Goal: Check status: Check status

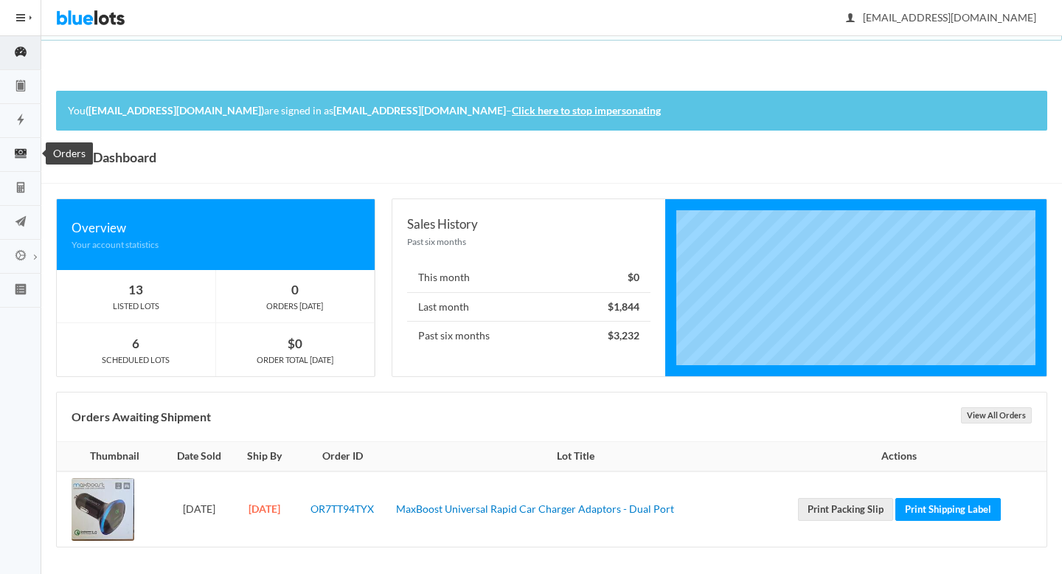
click at [17, 153] on icon "cash" at bounding box center [20, 153] width 41 height 13
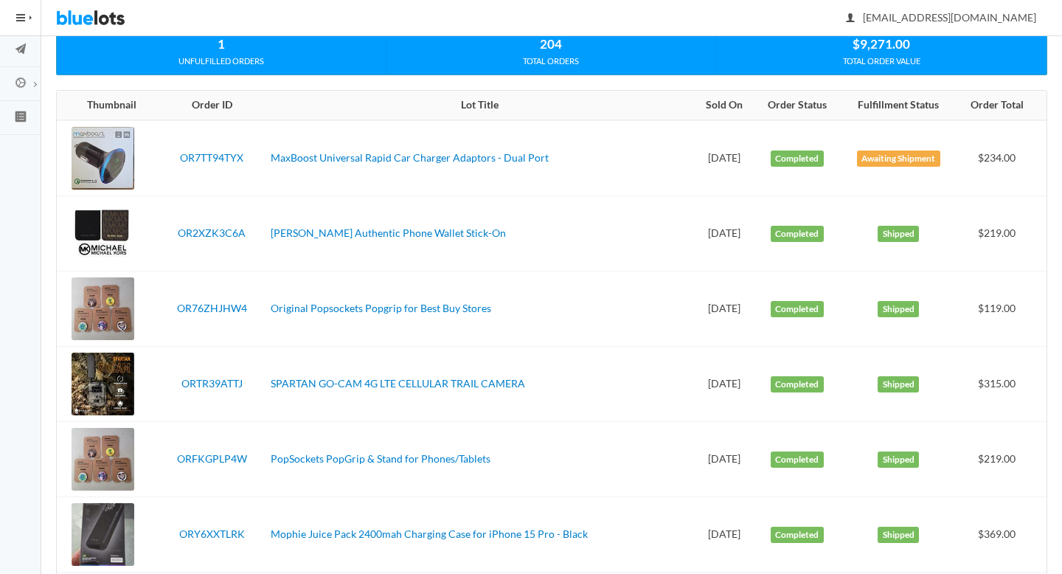
scroll to position [26, 0]
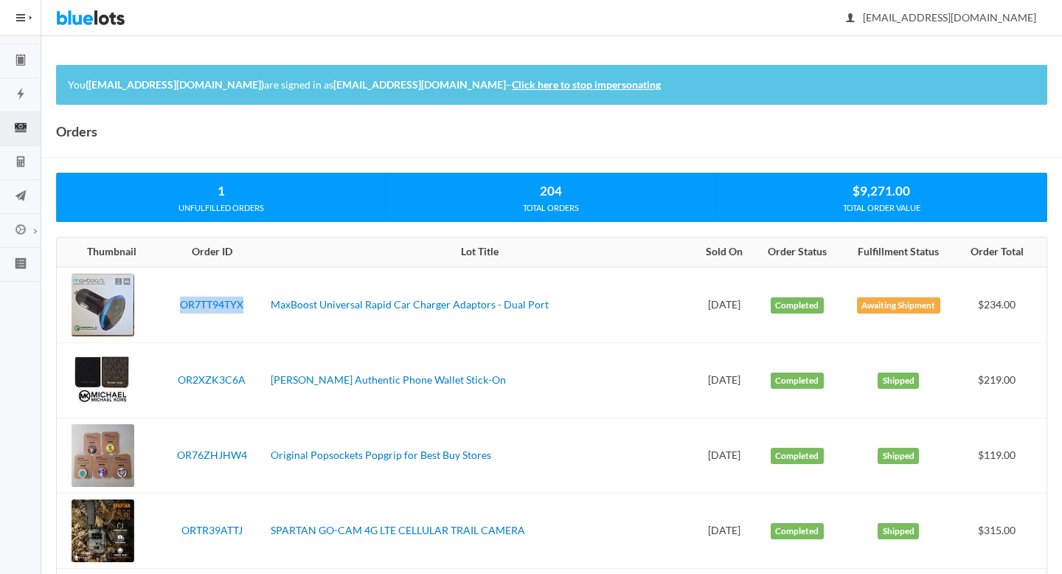
drag, startPoint x: 246, startPoint y: 306, endPoint x: 172, endPoint y: 302, distance: 73.8
click at [172, 302] on td "OR7TT94TYX" at bounding box center [212, 305] width 106 height 76
copy link "OR7TT94TYX"
click at [24, 164] on icon "calculator" at bounding box center [20, 161] width 41 height 13
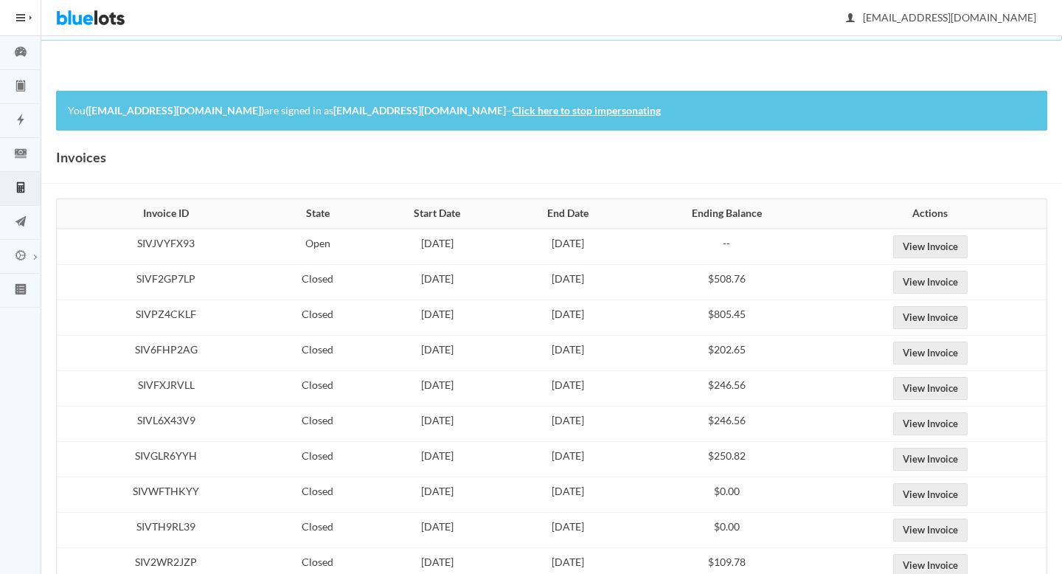
click at [929, 230] on td "View Invoice" at bounding box center [934, 247] width 223 height 36
click at [931, 247] on link "View Invoice" at bounding box center [930, 246] width 74 height 23
click at [968, 285] on link "View Invoice" at bounding box center [930, 282] width 74 height 23
click at [952, 317] on link "View Invoice" at bounding box center [930, 317] width 74 height 23
click at [954, 286] on link "View Invoice" at bounding box center [930, 282] width 74 height 23
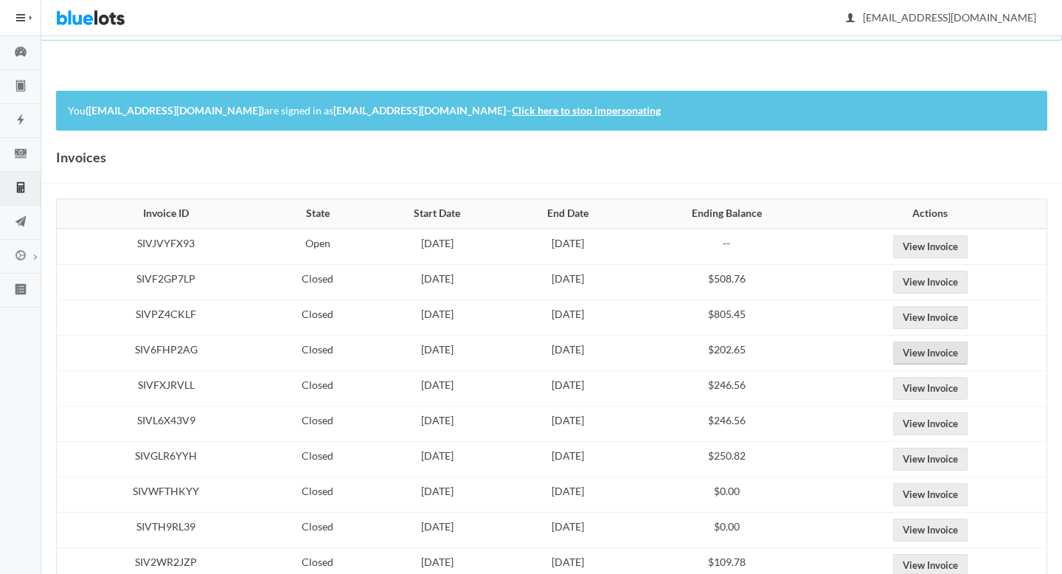
click at [953, 348] on link "View Invoice" at bounding box center [930, 352] width 74 height 23
click at [957, 386] on link "View Invoice" at bounding box center [930, 388] width 74 height 23
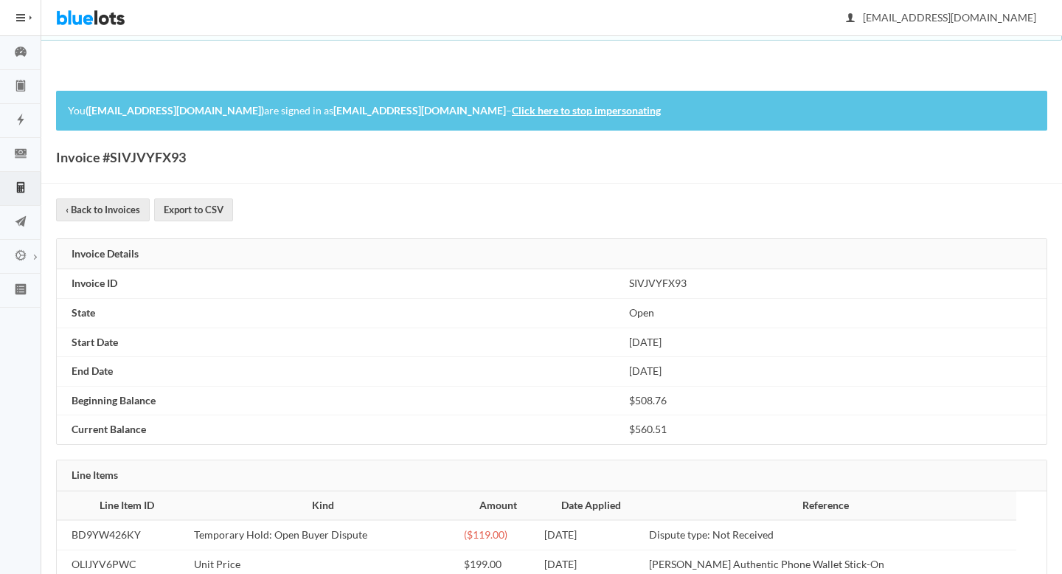
scroll to position [152, 0]
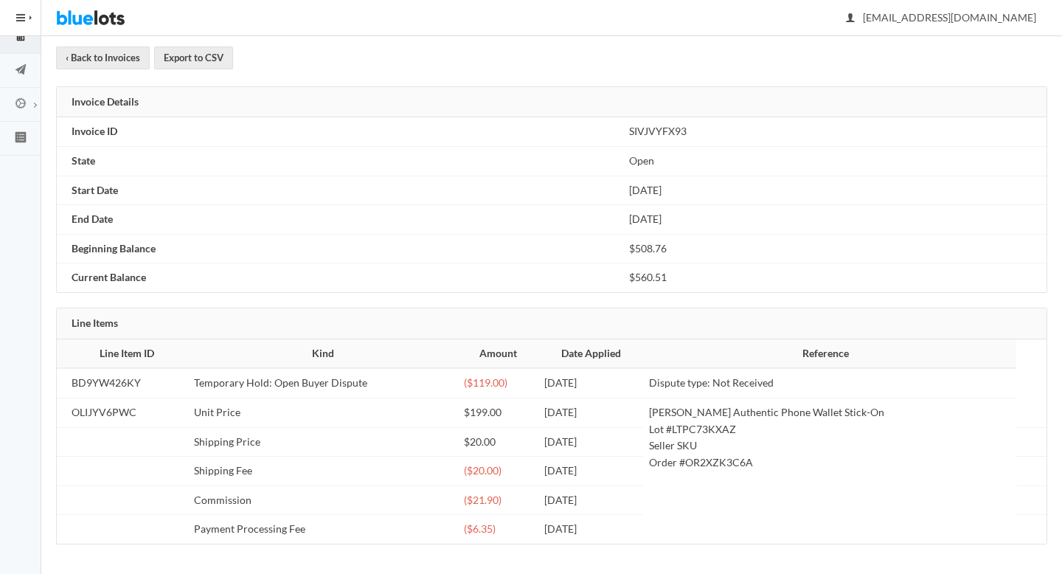
click at [103, 389] on td "BD9YW426KY" at bounding box center [122, 383] width 131 height 30
copy td "BD9YW426KY"
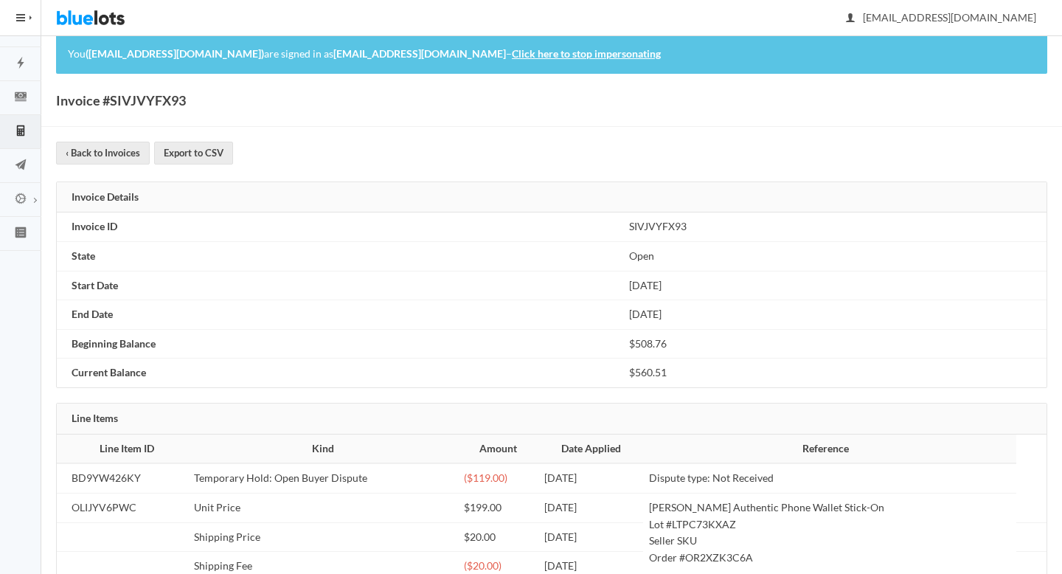
scroll to position [0, 0]
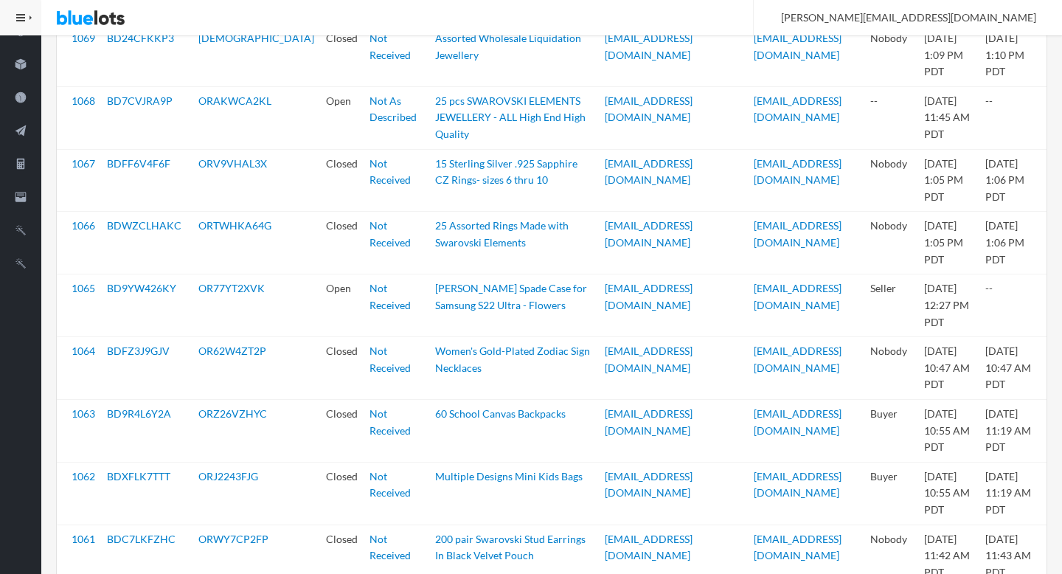
scroll to position [513, 0]
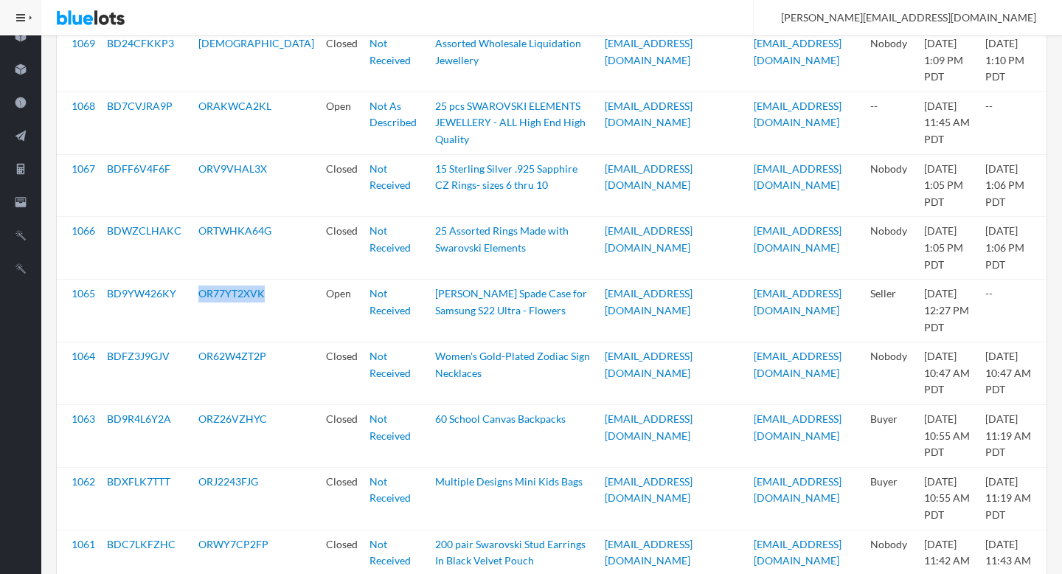
drag, startPoint x: 271, startPoint y: 308, endPoint x: 197, endPoint y: 305, distance: 73.8
click at [197, 305] on td "OR77YT2XVK" at bounding box center [257, 311] width 128 height 63
copy link "OR77YT2XVK"
click at [229, 299] on link "OR77YT2XVK" at bounding box center [231, 293] width 66 height 13
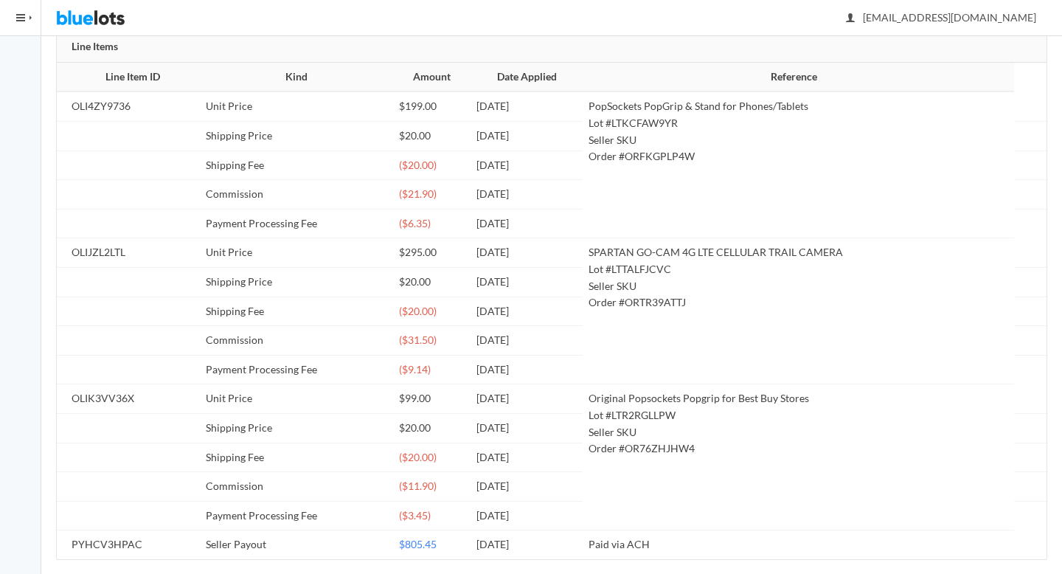
scroll to position [371, 0]
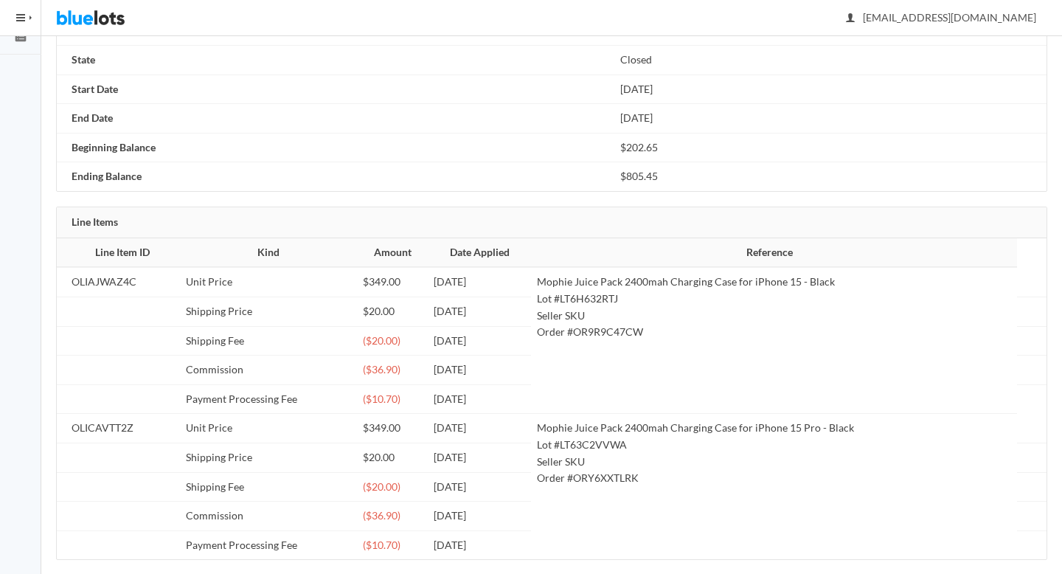
scroll to position [268, 0]
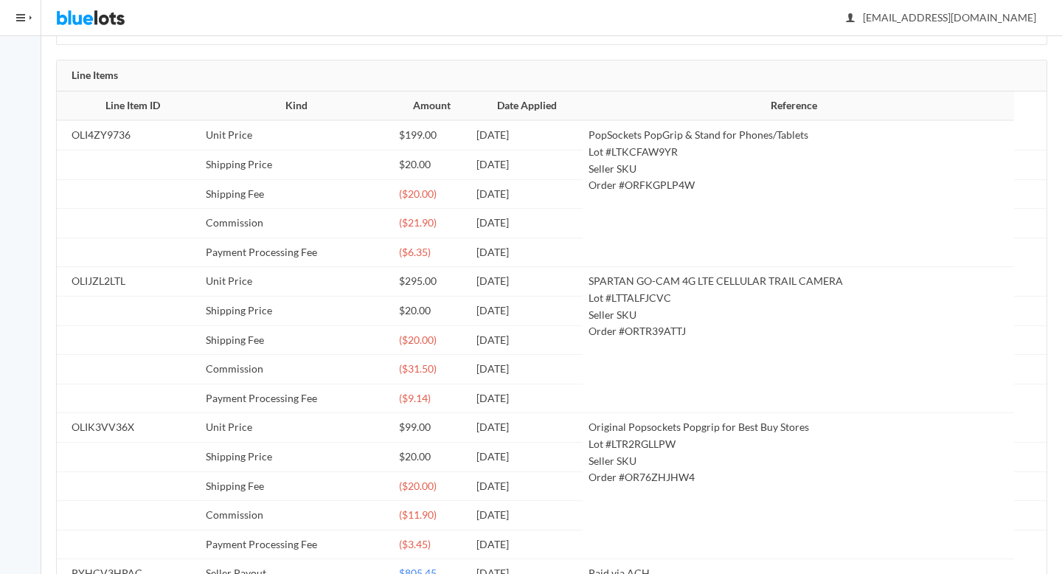
scroll to position [444, 0]
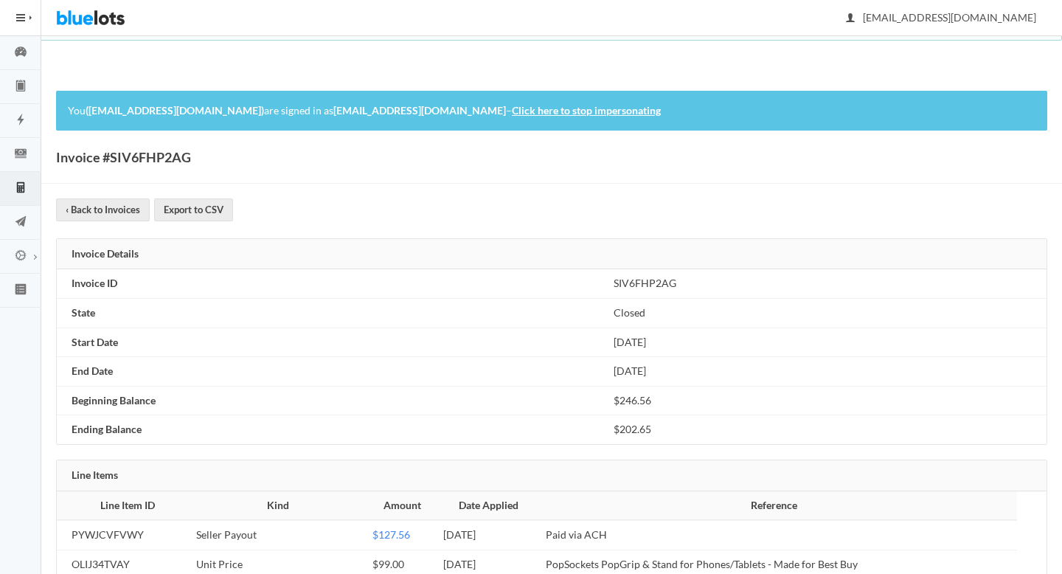
scroll to position [152, 0]
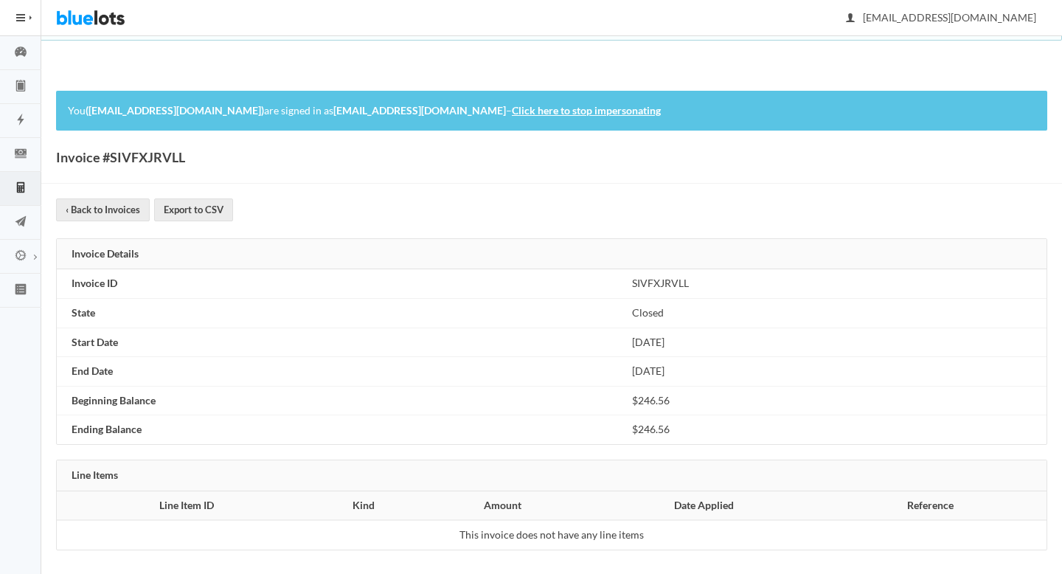
scroll to position [6, 0]
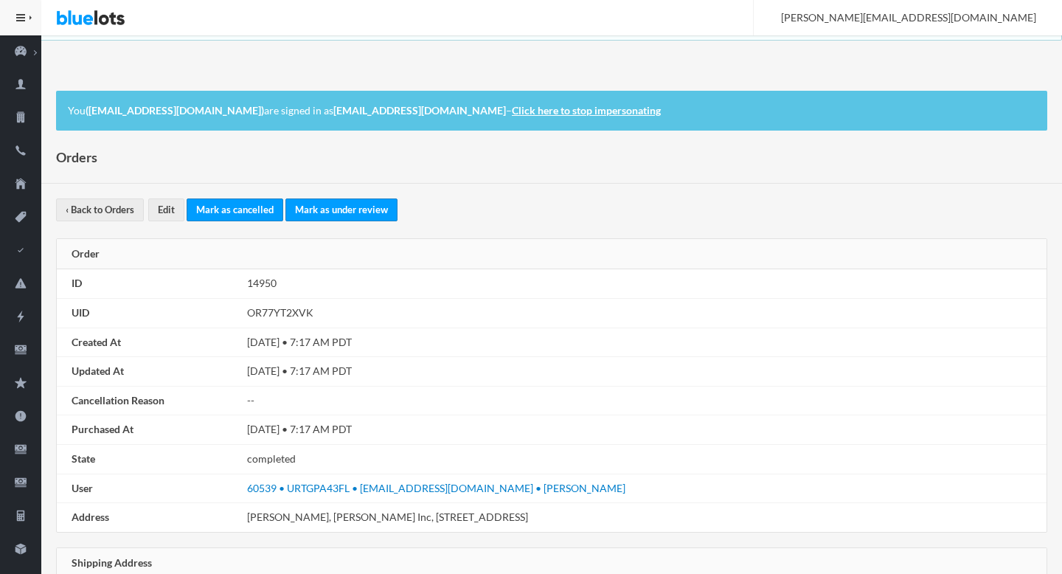
click at [290, 319] on td "OR77YT2XVK" at bounding box center [643, 314] width 805 height 30
copy td "OR77YT2XVK"
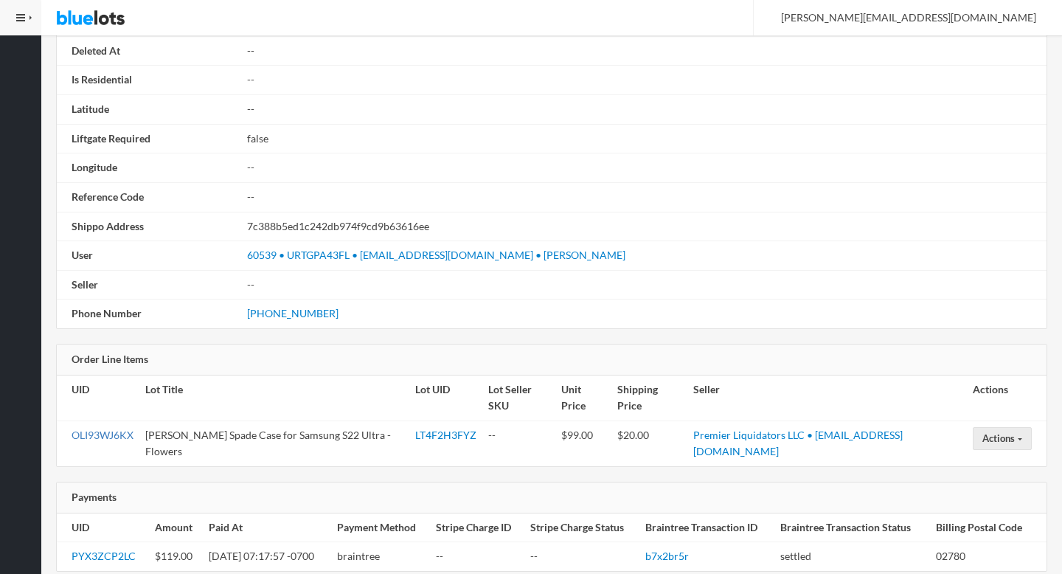
click at [113, 429] on link "OLI93WJ6KX" at bounding box center [103, 435] width 62 height 13
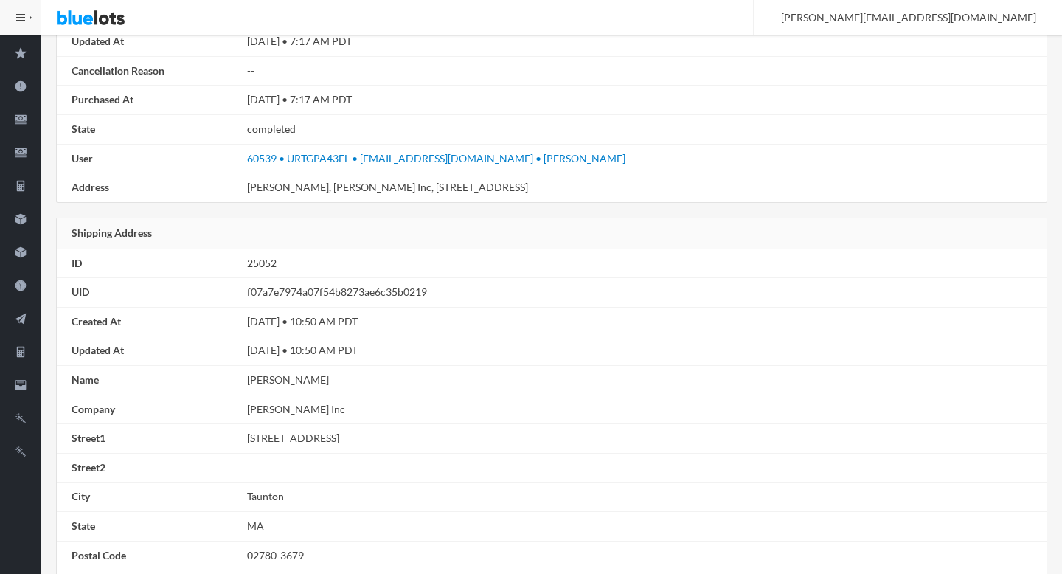
scroll to position [0, 0]
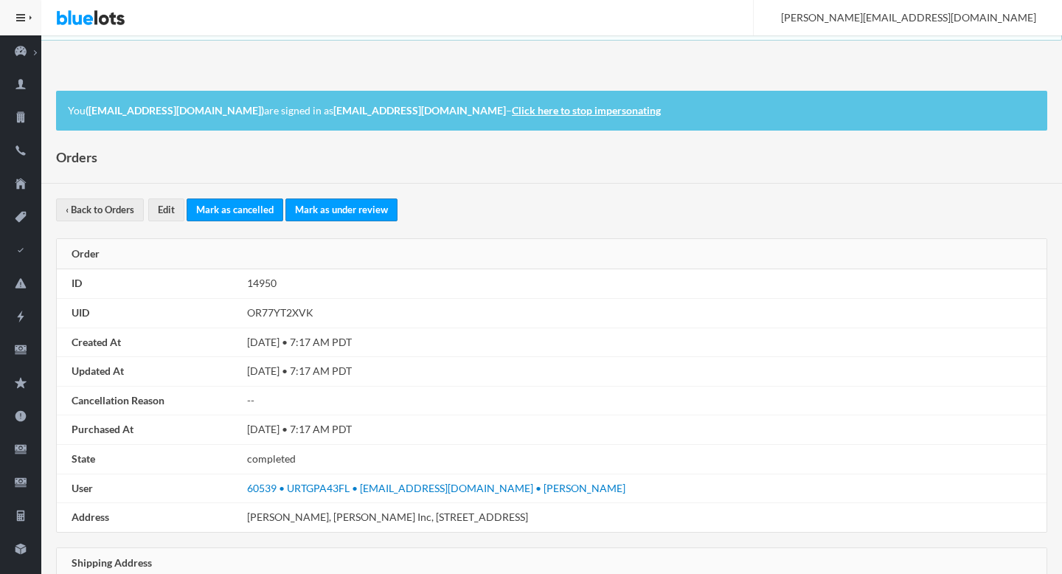
click at [288, 316] on td "OR77YT2XVK" at bounding box center [643, 314] width 805 height 30
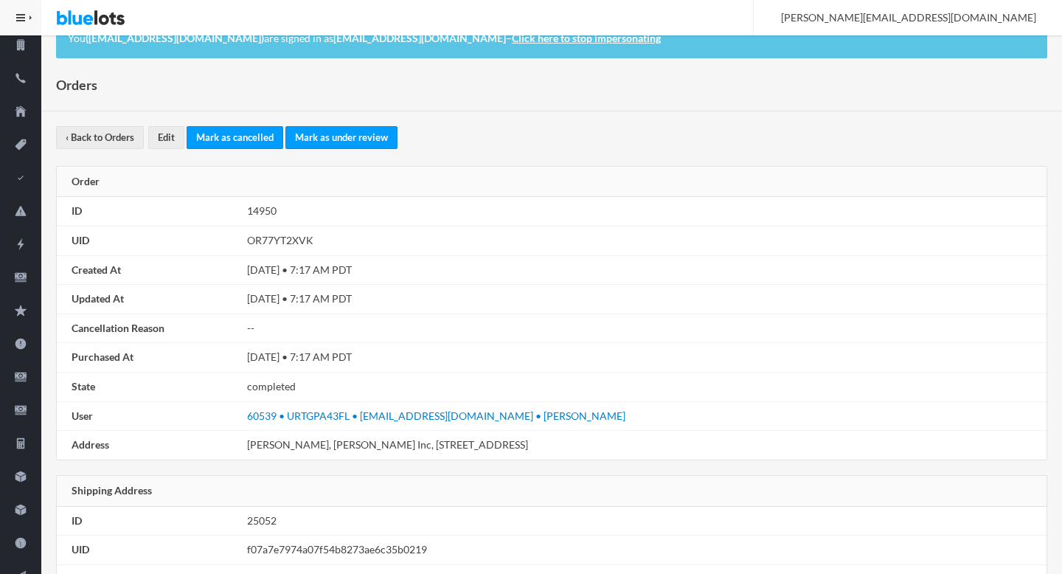
scroll to position [74, 0]
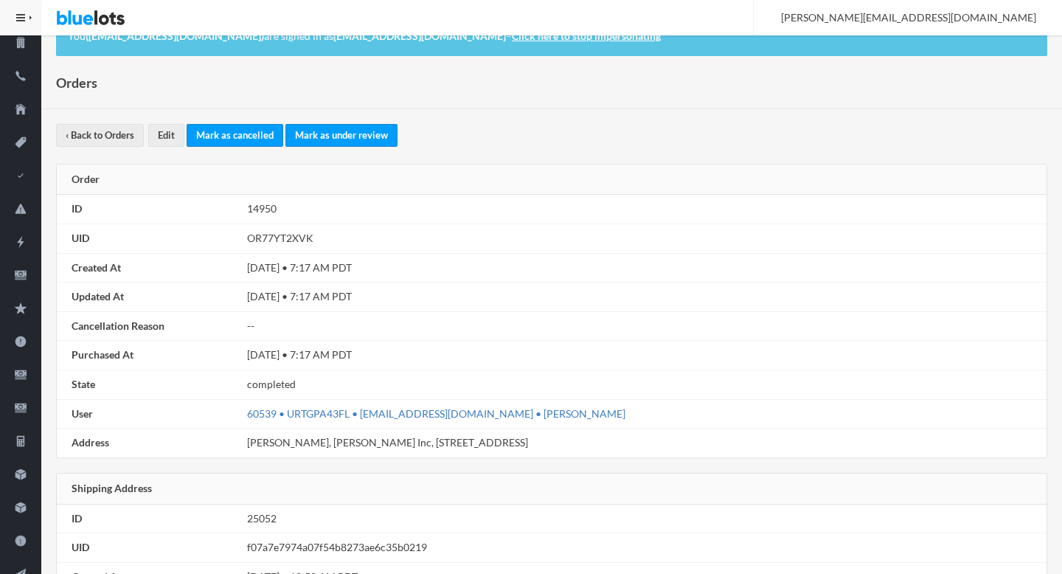
click at [445, 418] on link "60539 • URTGPA43FL • [EMAIL_ADDRESS][DOMAIN_NAME] • [PERSON_NAME]" at bounding box center [436, 413] width 378 height 13
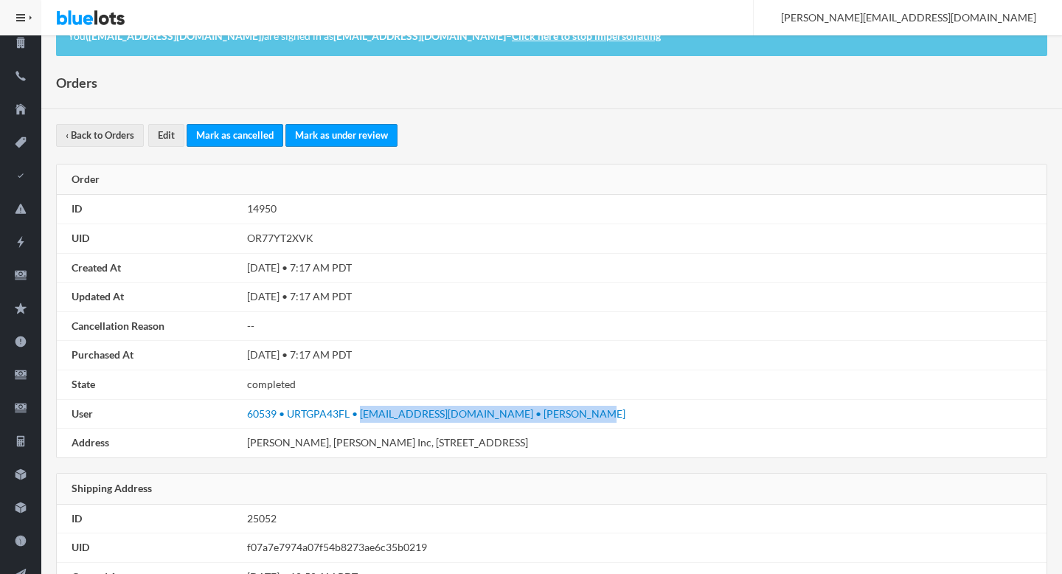
drag, startPoint x: 584, startPoint y: 415, endPoint x: 361, endPoint y: 421, distance: 223.6
click at [361, 421] on td "60539 • URTGPA43FL • [EMAIL_ADDRESS][DOMAIN_NAME] • [PERSON_NAME]" at bounding box center [643, 414] width 805 height 30
copy link "andiemathurin@hotmail.com • Andie Mathurin"
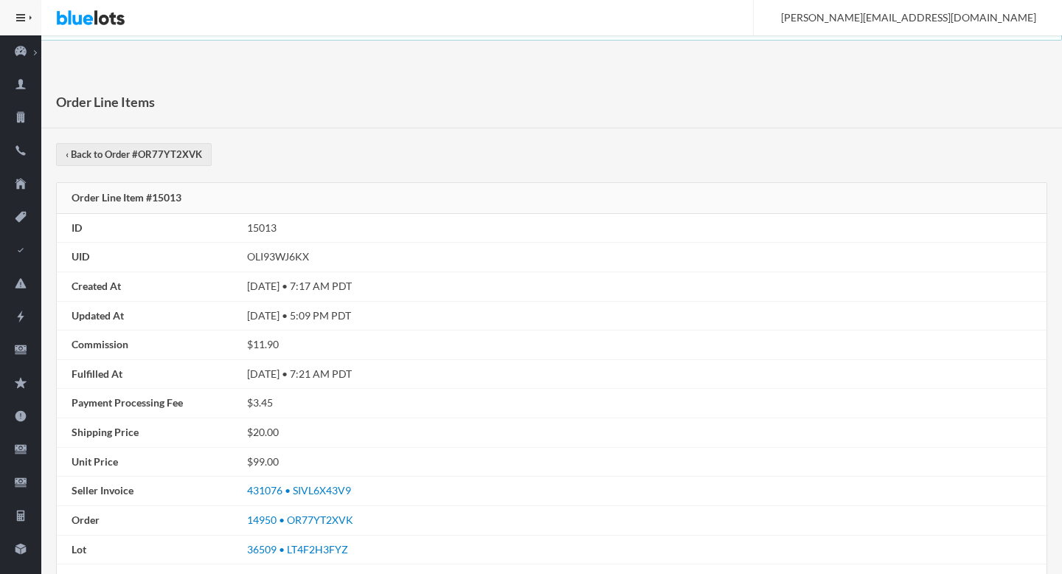
scroll to position [491, 0]
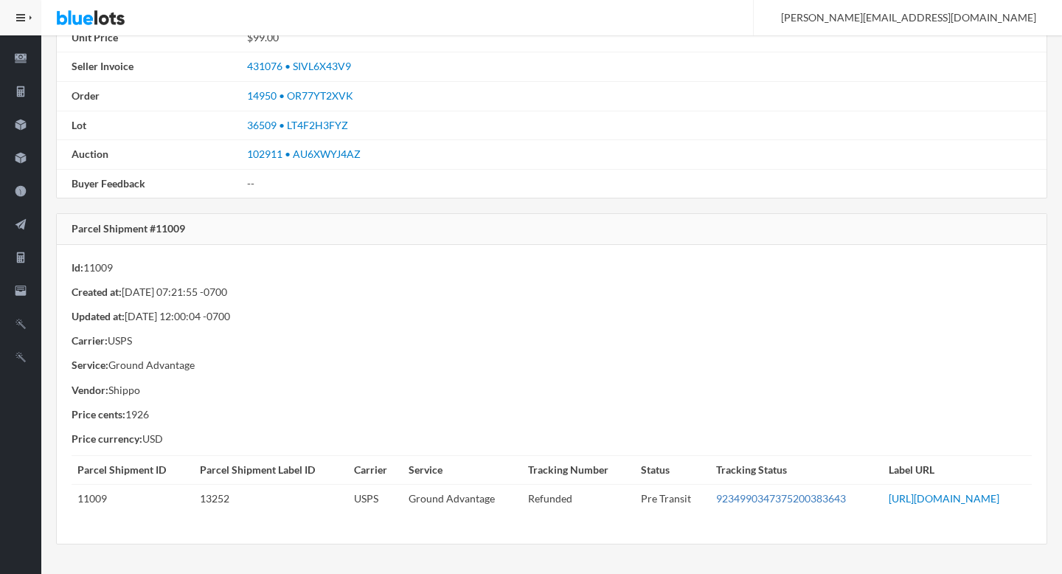
click at [716, 492] on link "9234990347375200383643" at bounding box center [781, 498] width 130 height 13
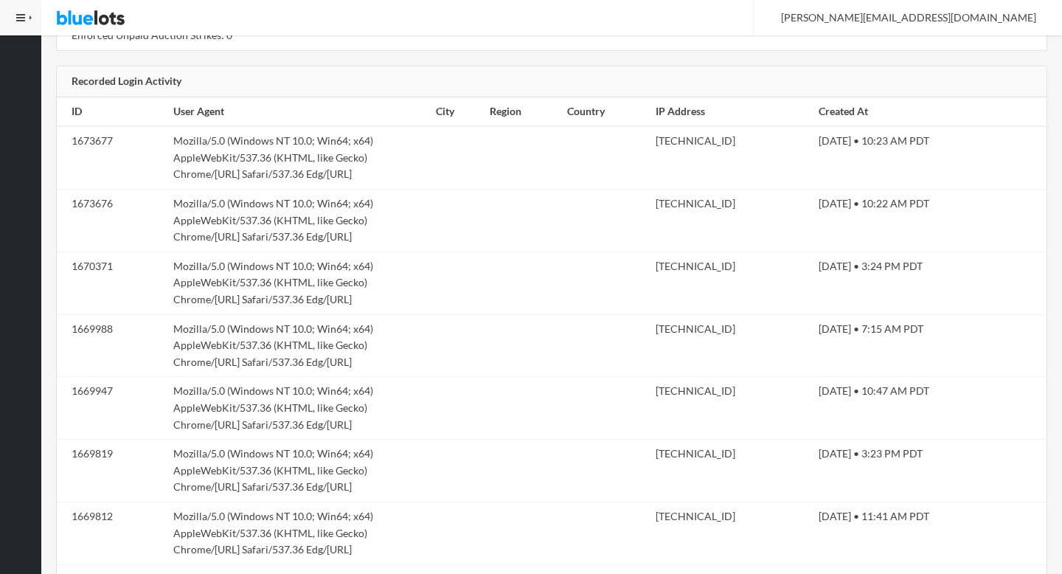
scroll to position [3045, 0]
